Goal: Entertainment & Leisure: Consume media (video, audio)

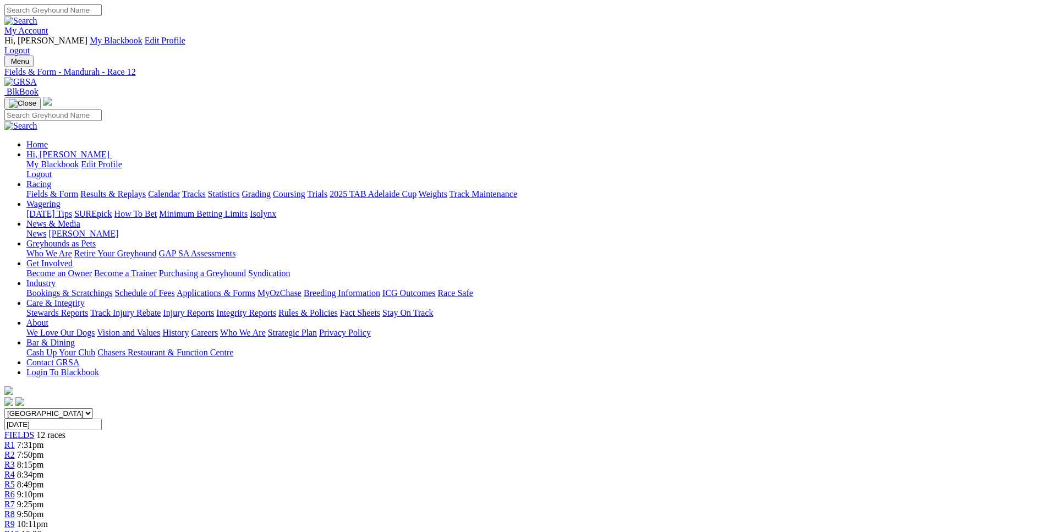
click at [44, 440] on span "7:31pm" at bounding box center [30, 444] width 27 height 9
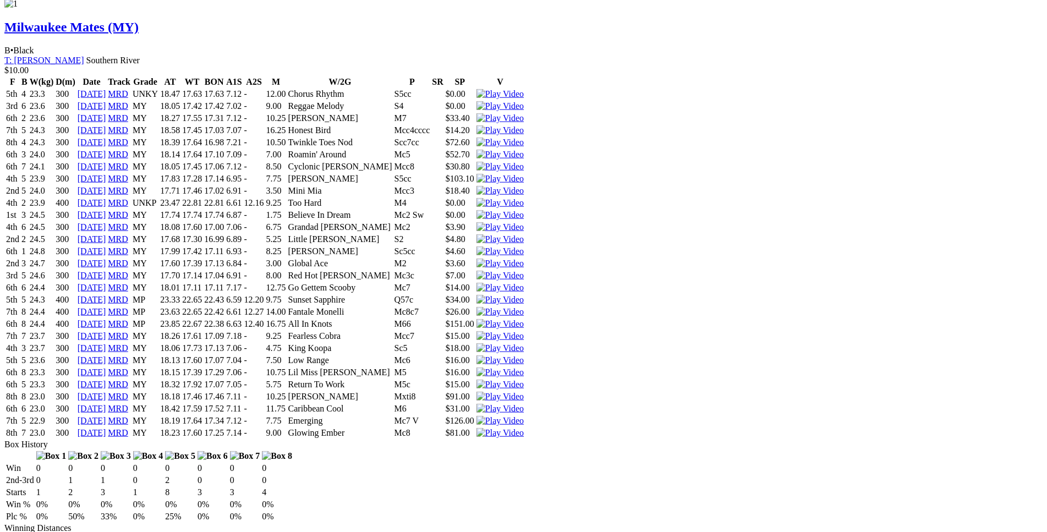
scroll to position [1123, 0]
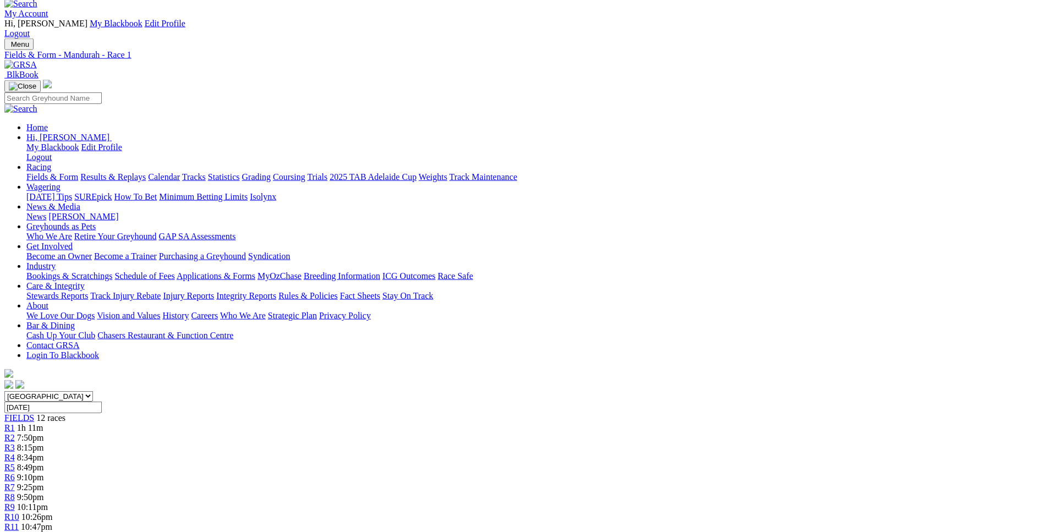
scroll to position [0, 0]
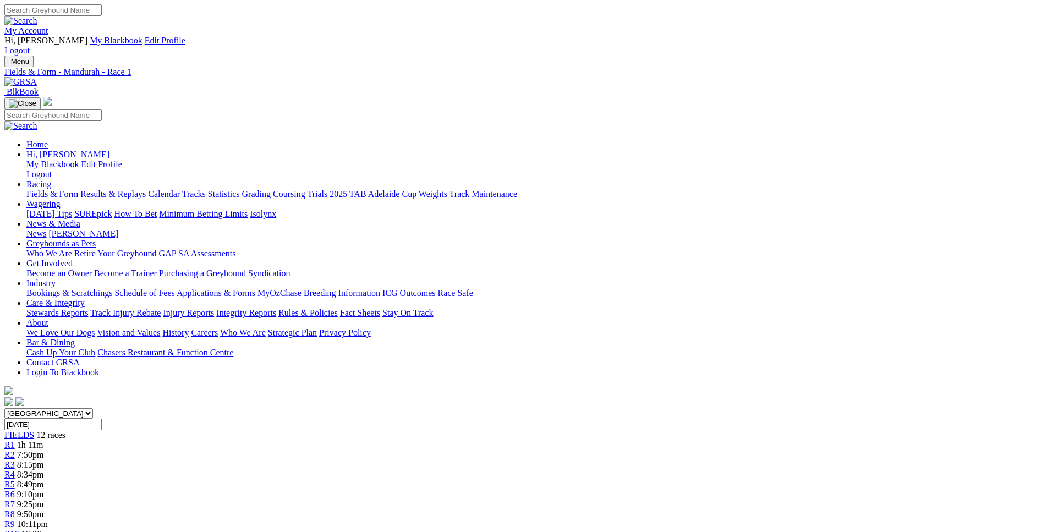
click at [44, 450] on span "7:50pm" at bounding box center [30, 454] width 27 height 9
click at [44, 460] on span "8:15pm" at bounding box center [30, 464] width 27 height 9
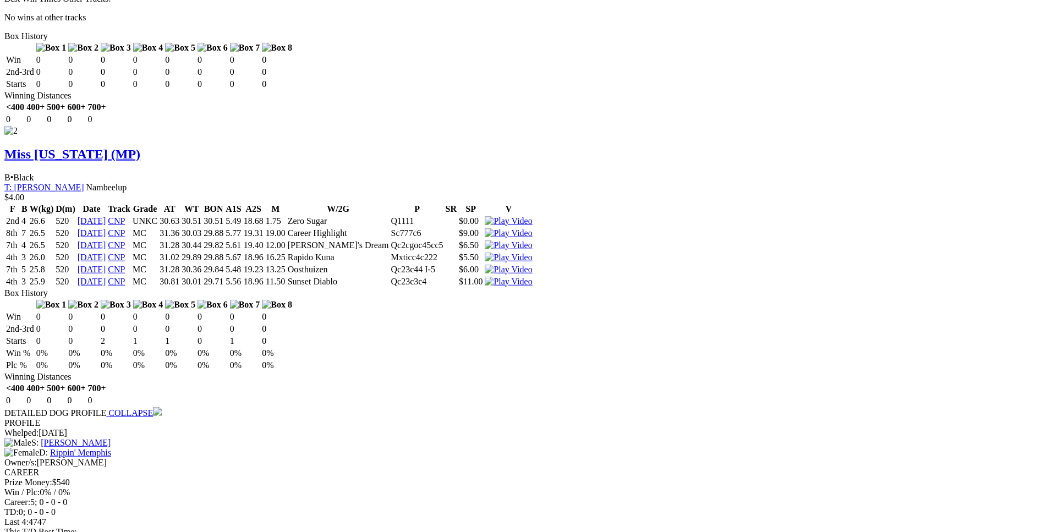
scroll to position [1683, 0]
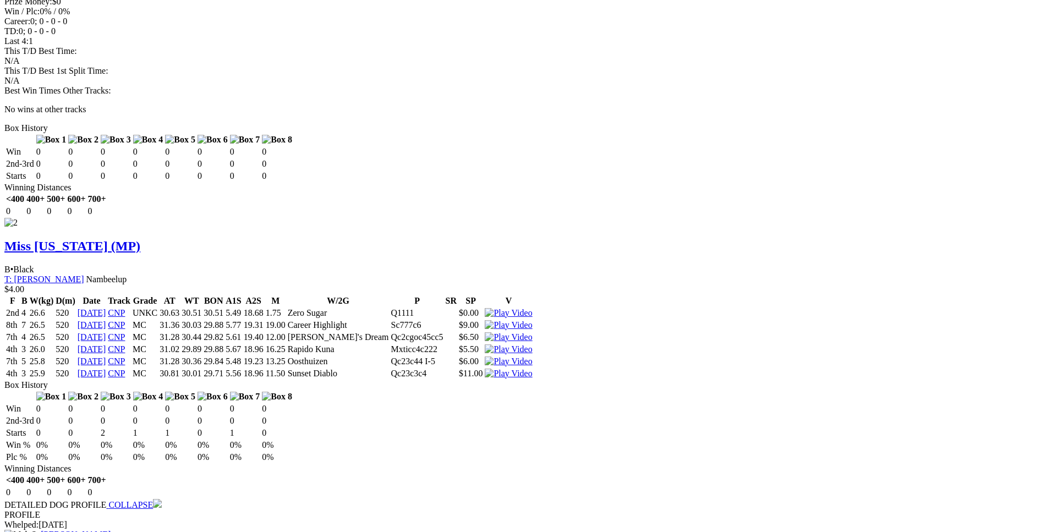
scroll to position [1458, 0]
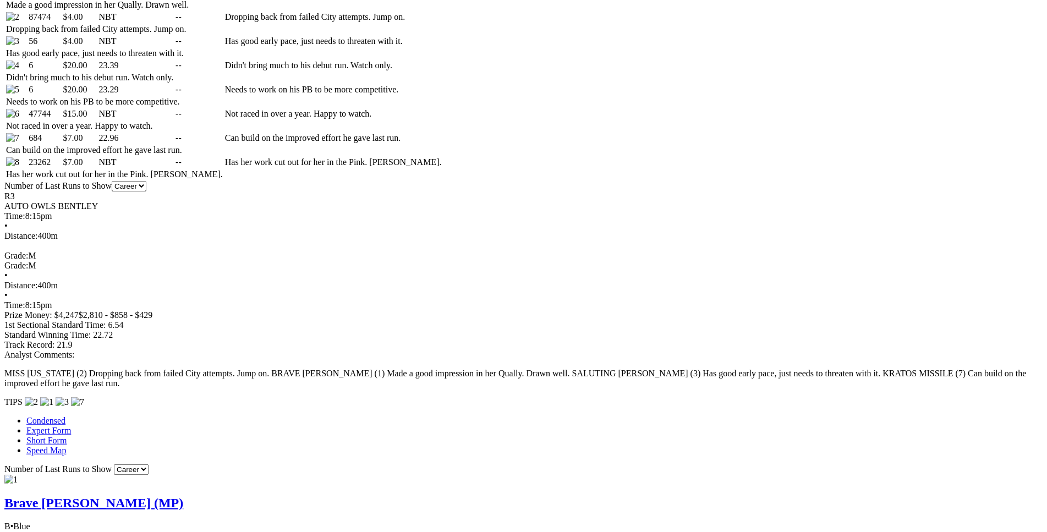
scroll to position [671, 0]
